Goal: Task Accomplishment & Management: Complete application form

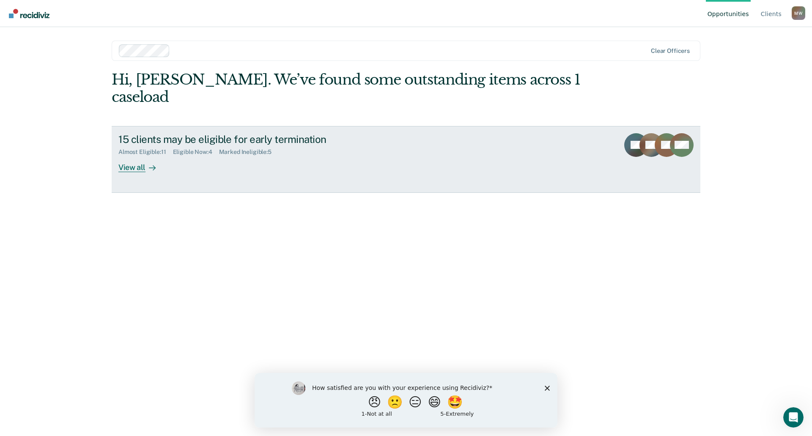
click at [157, 156] on div "View all" at bounding box center [141, 164] width 47 height 17
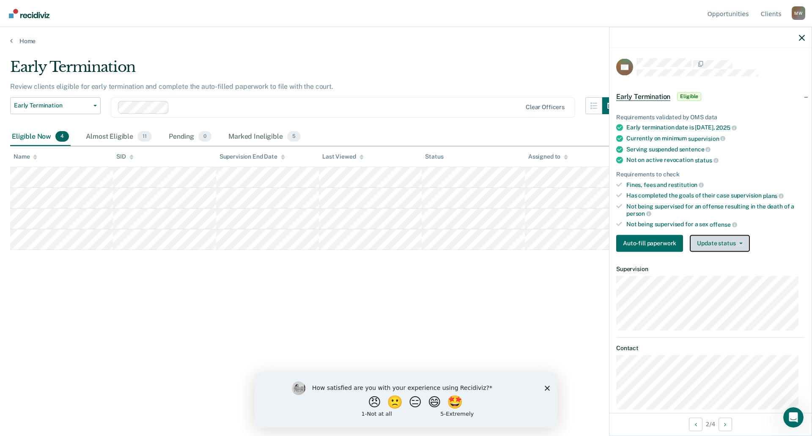
click at [740, 242] on icon "button" at bounding box center [741, 243] width 3 height 2
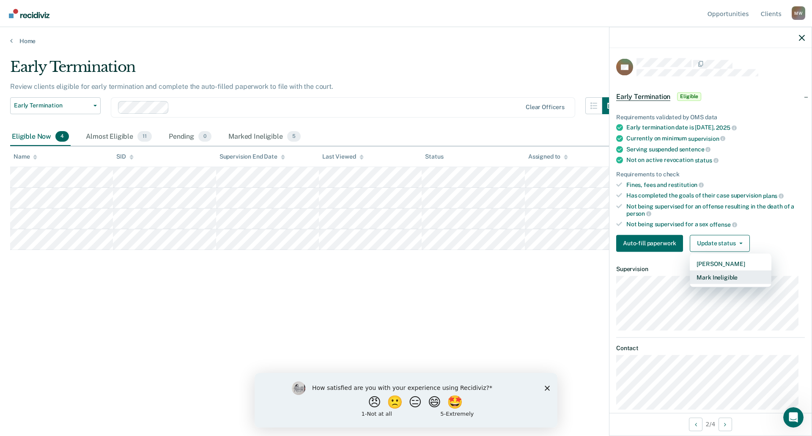
click at [722, 278] on button "Mark Ineligible" at bounding box center [731, 277] width 82 height 14
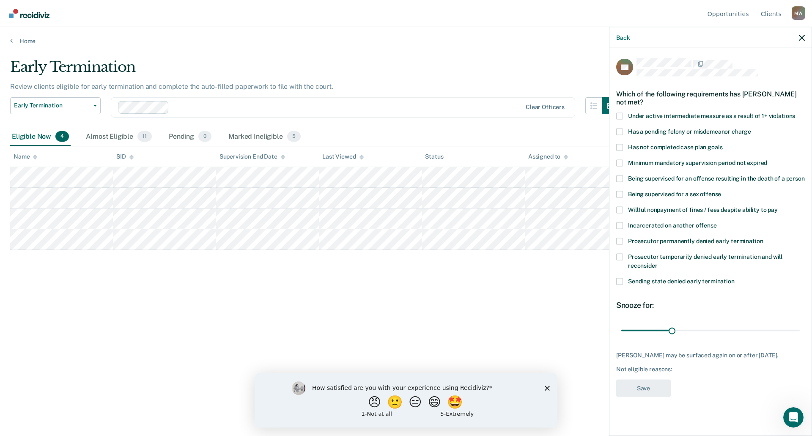
click at [621, 208] on span at bounding box center [619, 209] width 7 height 7
click at [778, 206] on input "Willful nonpayment of fines / fees despite ability to pay" at bounding box center [778, 206] width 0 height 0
drag, startPoint x: 672, startPoint y: 327, endPoint x: 687, endPoint y: 326, distance: 14.9
type input "39"
click at [687, 326] on input "range" at bounding box center [711, 330] width 179 height 15
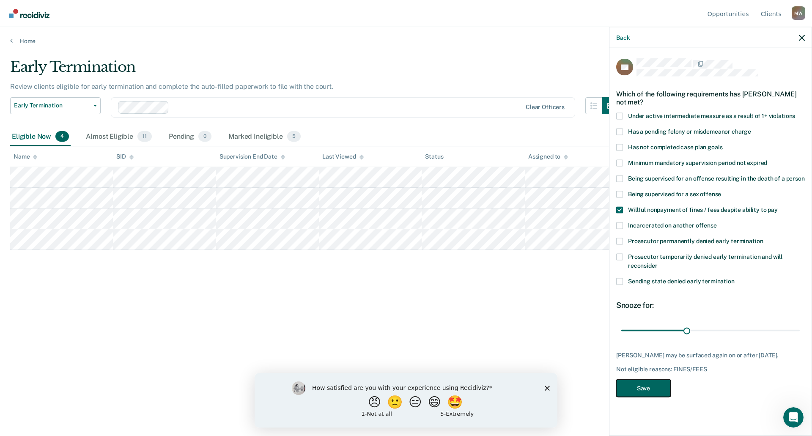
click at [647, 390] on button "Save" at bounding box center [643, 388] width 55 height 17
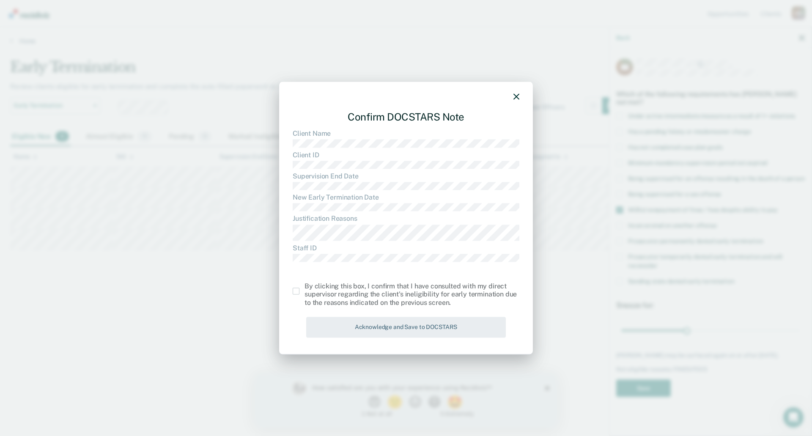
click at [295, 290] on span at bounding box center [296, 291] width 7 height 7
click at [305, 288] on input "checkbox" at bounding box center [305, 288] width 0 height 0
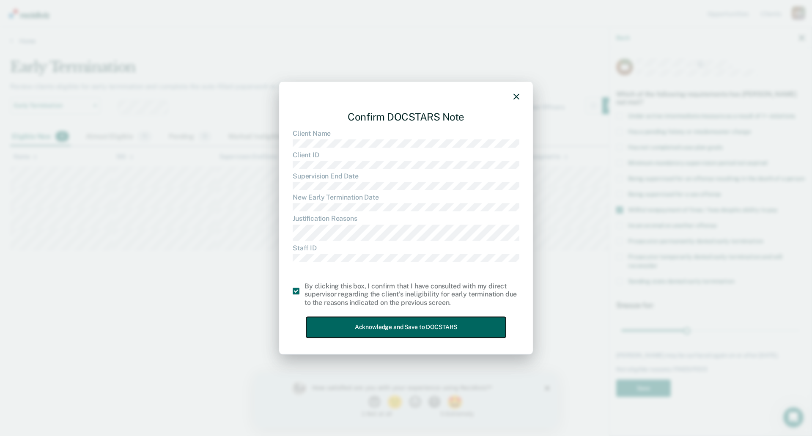
click at [379, 325] on button "Acknowledge and Save to DOCSTARS" at bounding box center [406, 327] width 200 height 21
